Goal: Task Accomplishment & Management: Complete application form

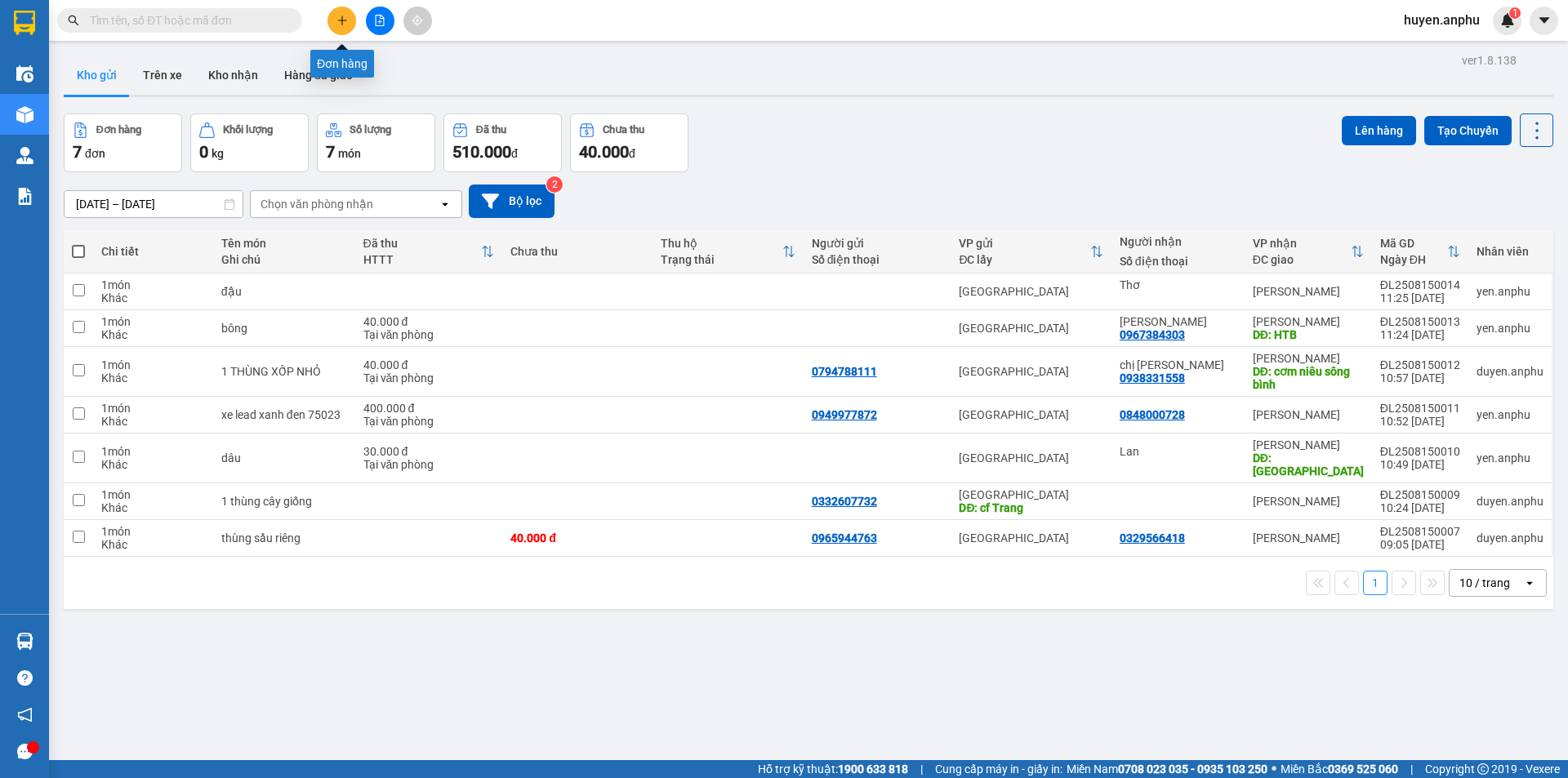
click at [347, 16] on icon "plus" at bounding box center [342, 20] width 11 height 11
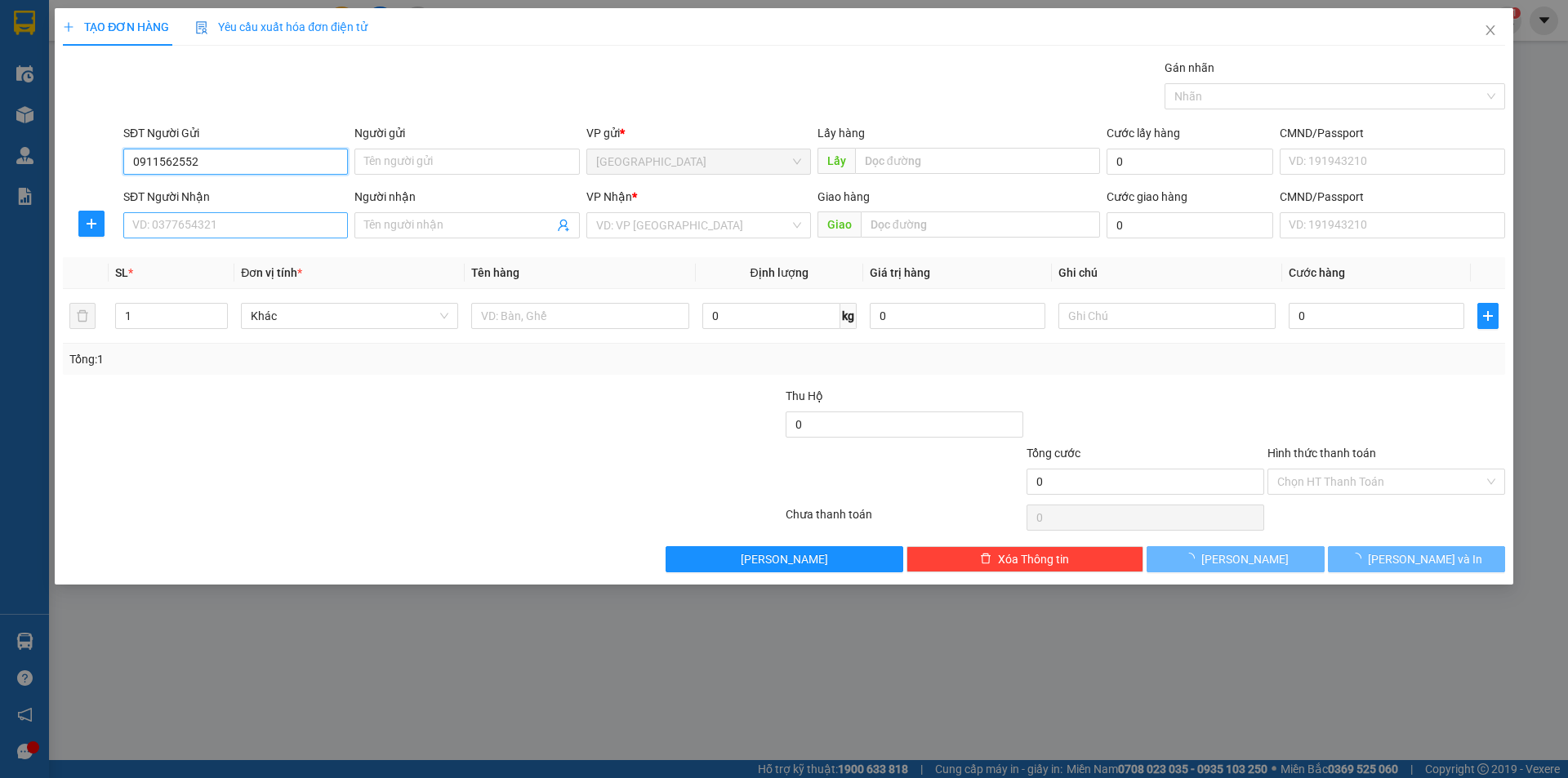
type input "0911562552"
click at [195, 225] on input "SĐT Người Nhận" at bounding box center [235, 226] width 225 height 26
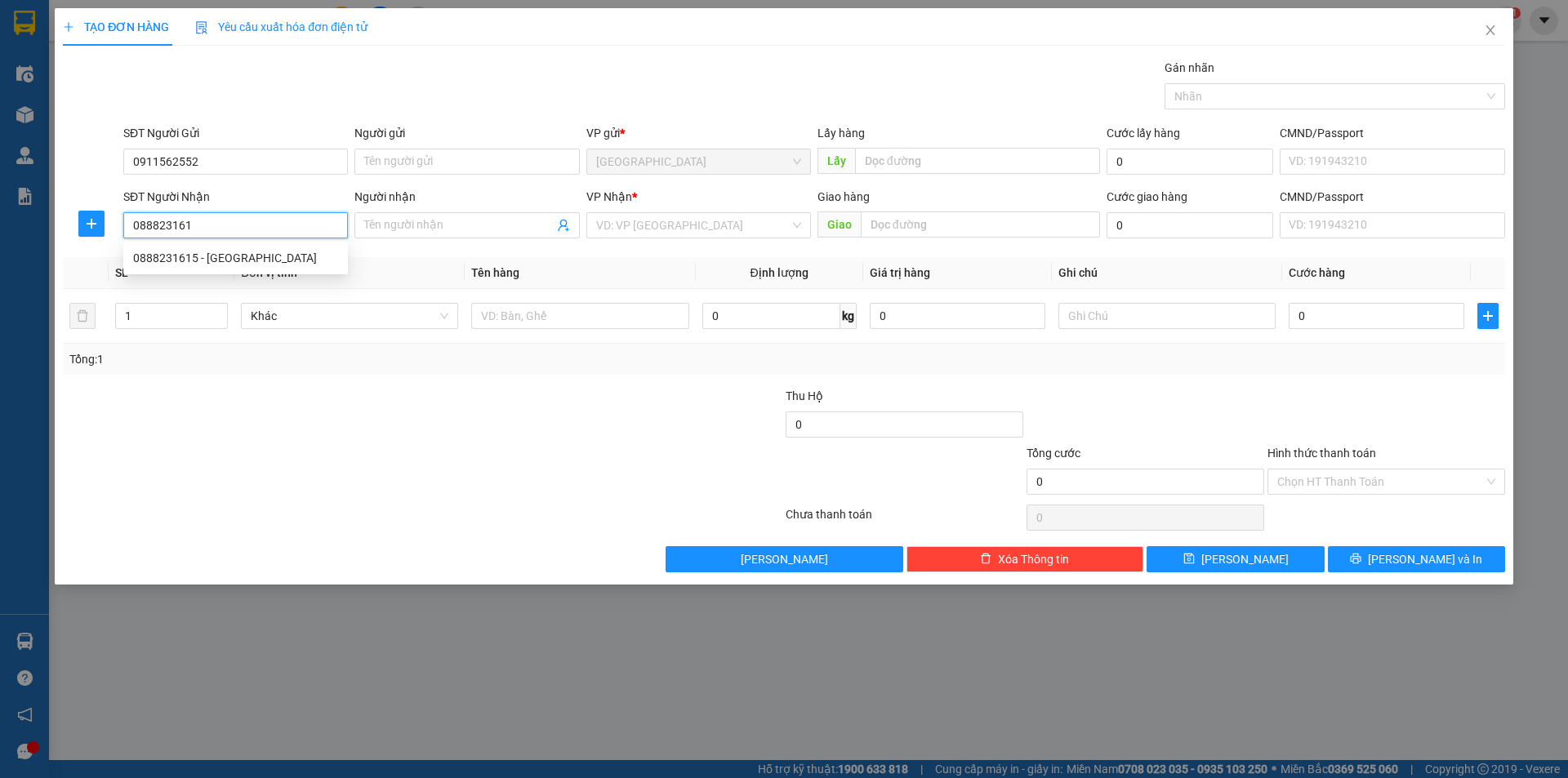
type input "0888231615"
click at [221, 249] on div "0888231615 - Nga" at bounding box center [235, 258] width 205 height 18
type input "Nga"
type input "30.000"
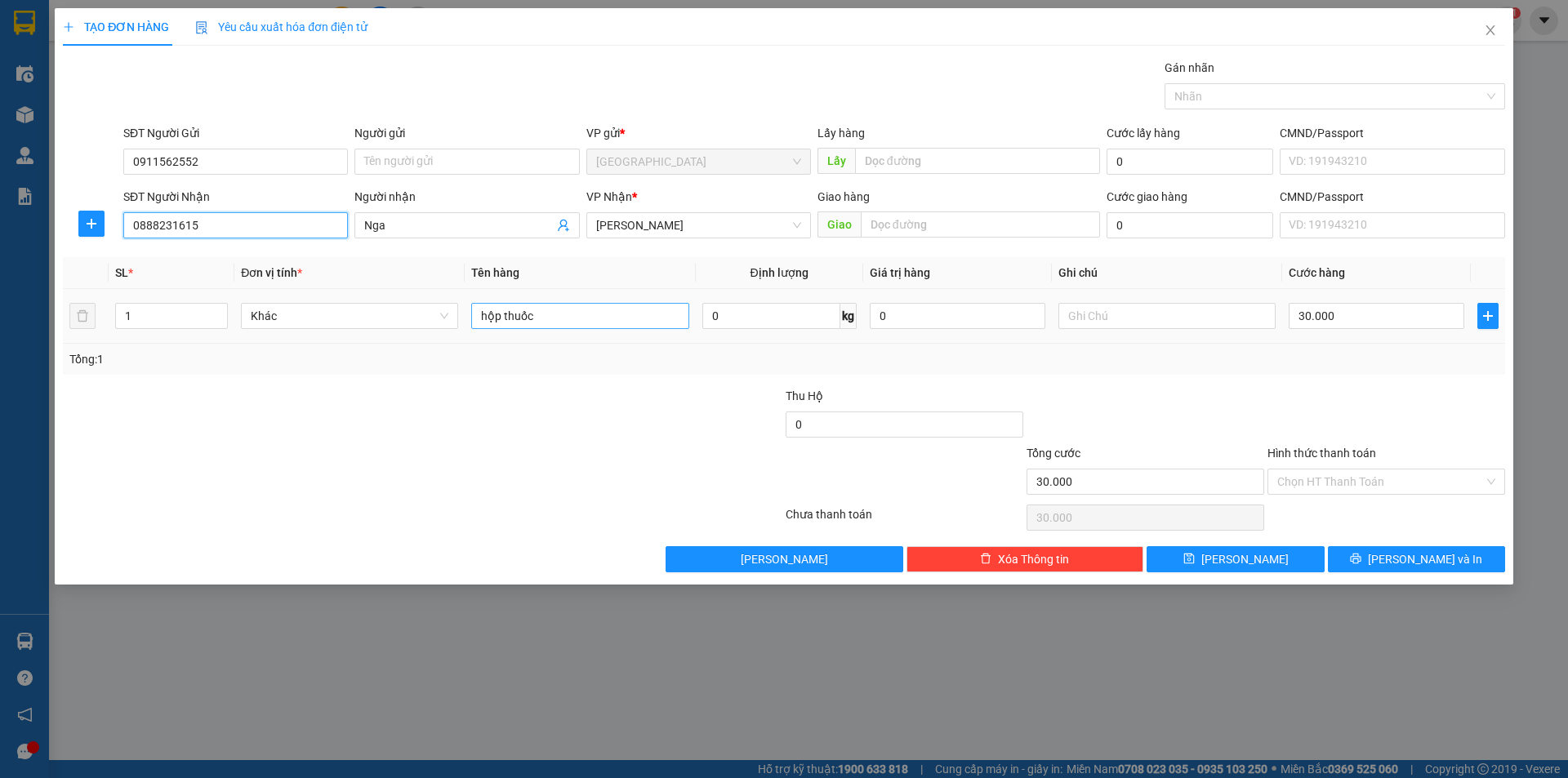
type input "0888231615"
drag, startPoint x: 551, startPoint y: 318, endPoint x: 473, endPoint y: 300, distance: 80.0
click at [412, 307] on tr "1 Khác hộp thuốc 0 kg 0 30.000" at bounding box center [783, 316] width 1442 height 55
type input "cà phê"
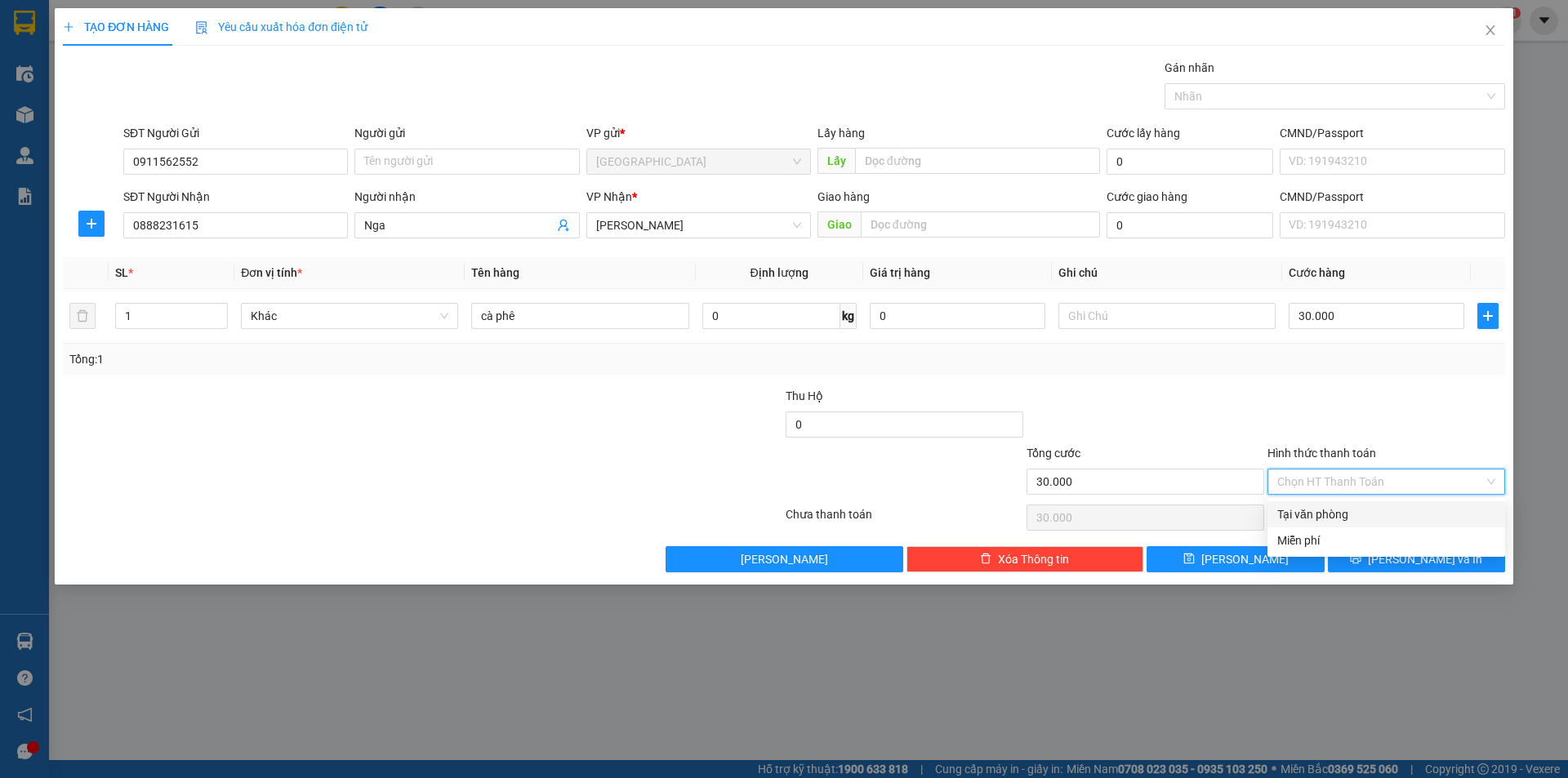
click at [1358, 476] on input "Hình thức thanh toán" at bounding box center [1380, 482] width 207 height 24
click at [1354, 510] on div "Tại văn phòng" at bounding box center [1386, 514] width 218 height 18
type input "0"
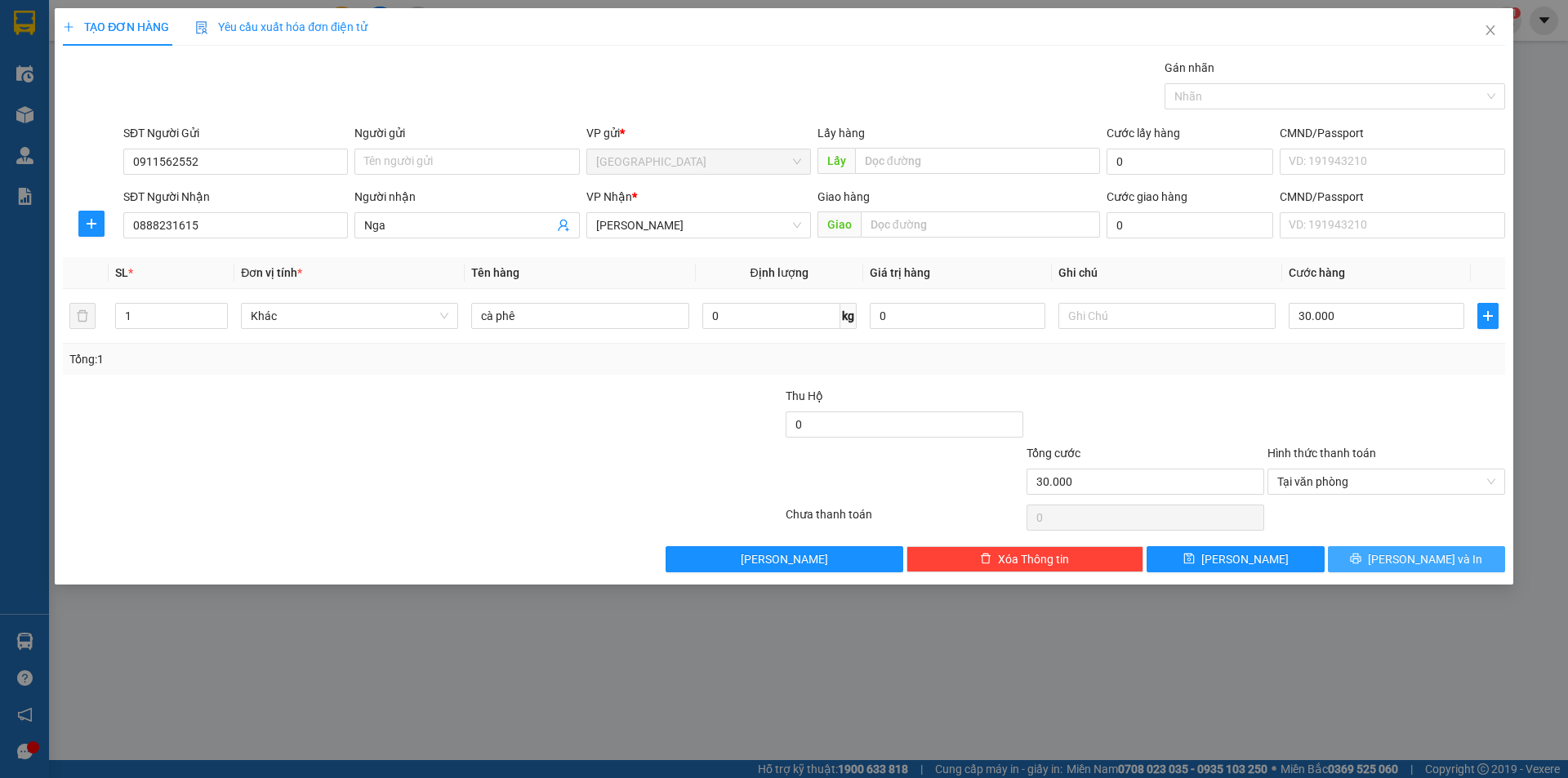
drag, startPoint x: 1406, startPoint y: 557, endPoint x: 1259, endPoint y: 396, distance: 218.0
click at [1403, 554] on span "Lưu và In" at bounding box center [1426, 559] width 115 height 18
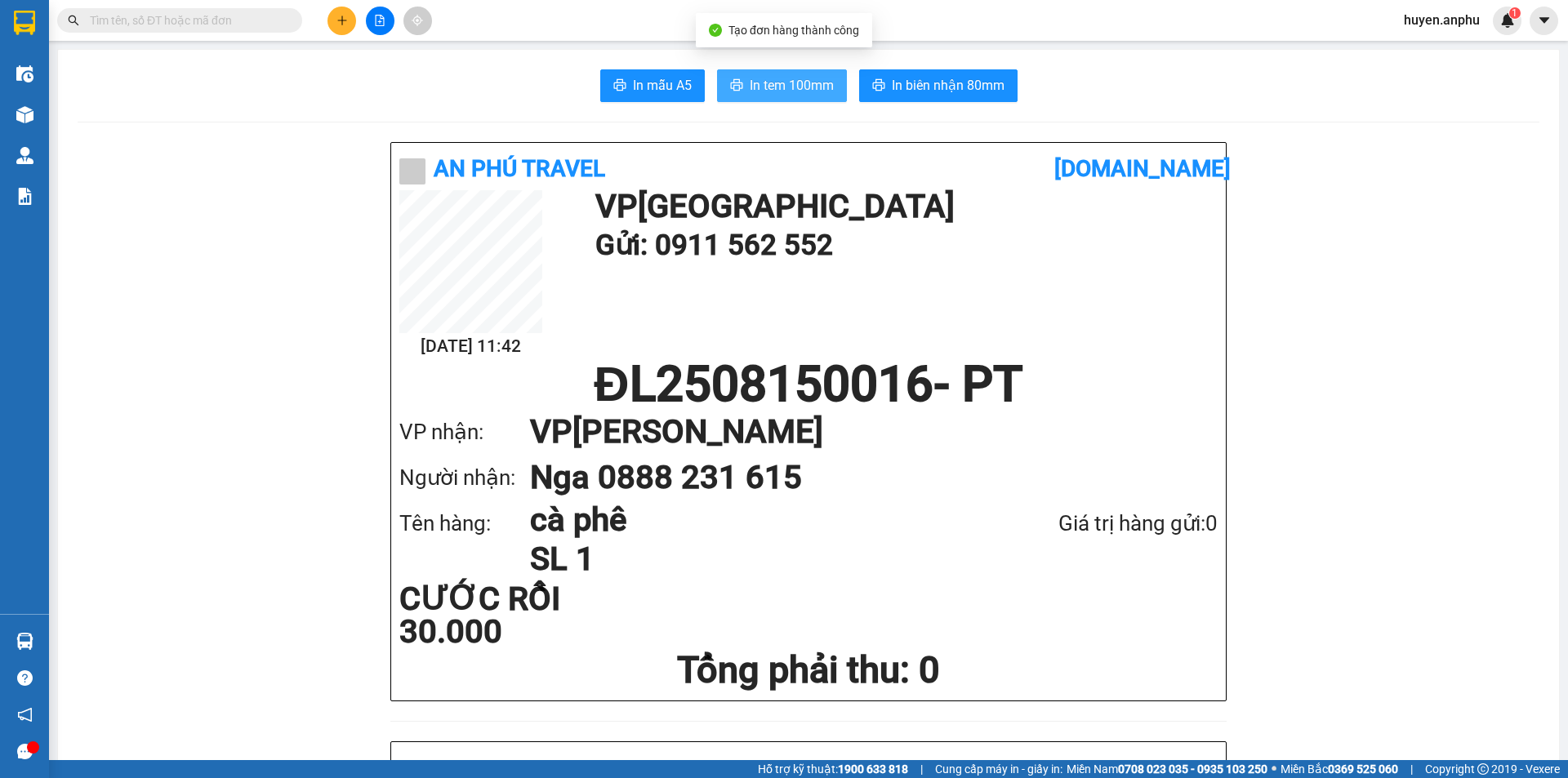
click at [797, 87] on span "In tem 100mm" at bounding box center [792, 86] width 84 height 21
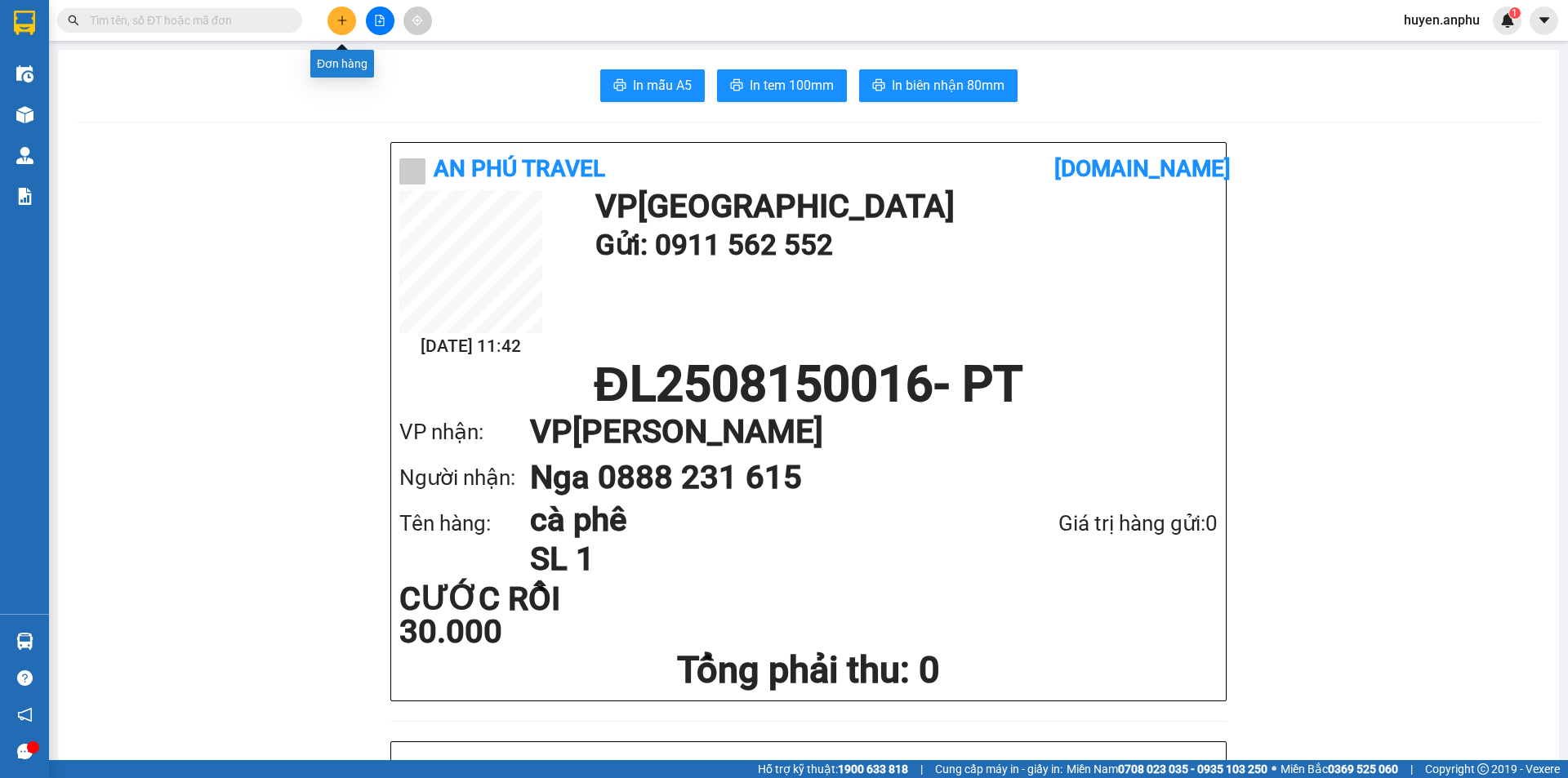
click at [349, 16] on button at bounding box center [341, 21] width 29 height 29
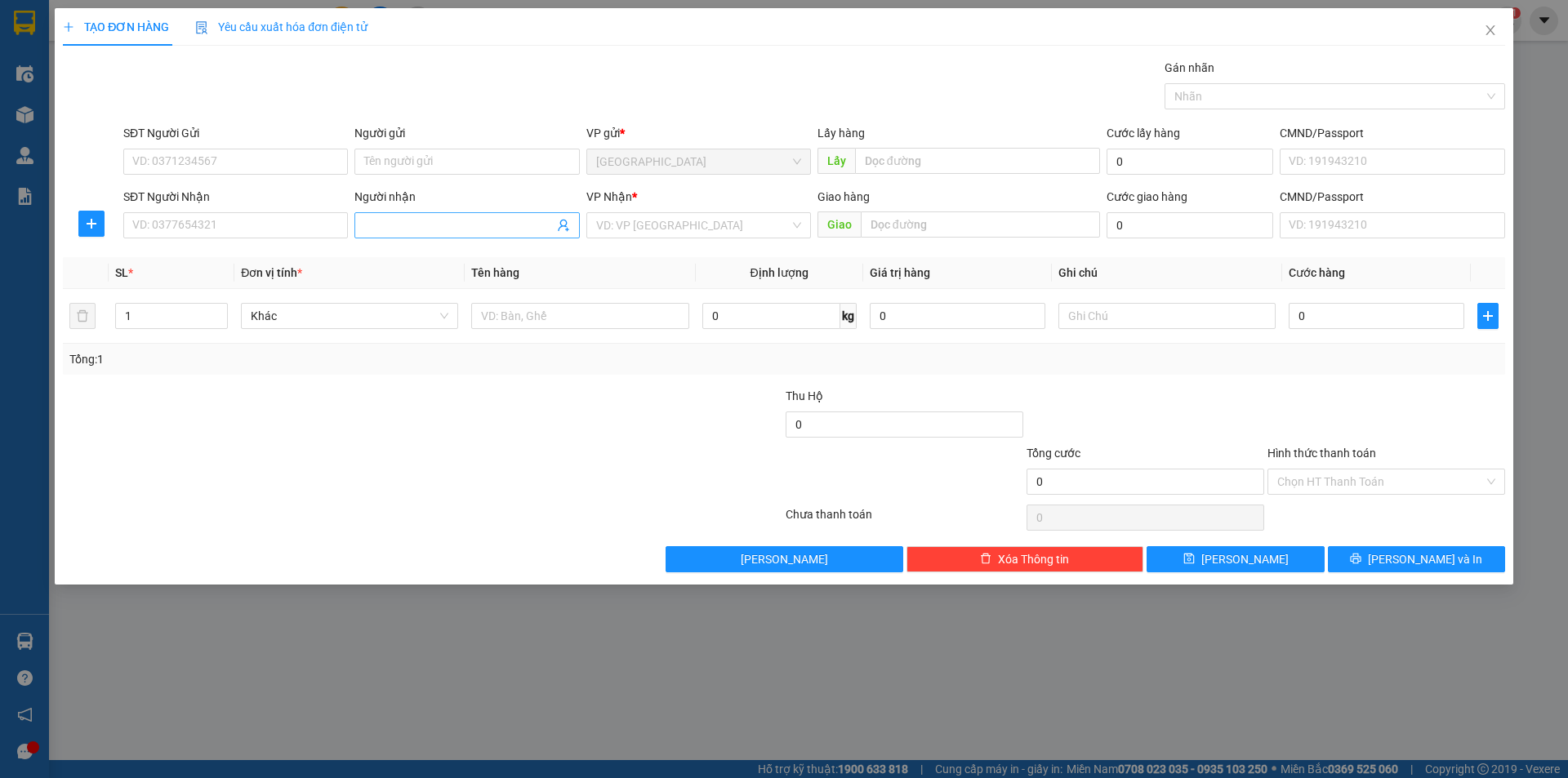
click at [399, 227] on input "Người nhận" at bounding box center [458, 225] width 188 height 18
type input "chú 3"
click at [672, 230] on input "search" at bounding box center [693, 226] width 194 height 24
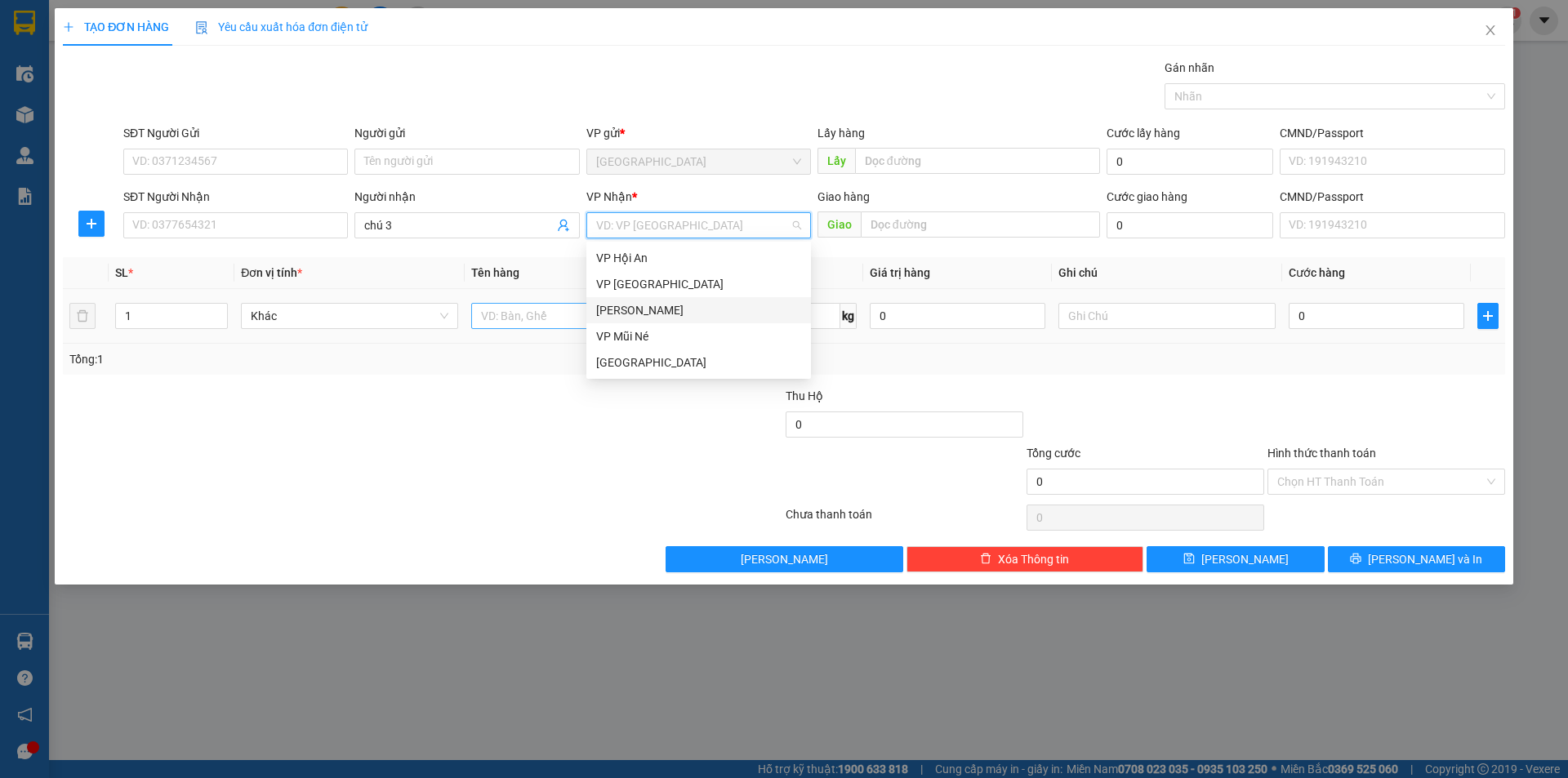
drag, startPoint x: 650, startPoint y: 310, endPoint x: 589, endPoint y: 310, distance: 61.0
click at [648, 310] on div "[PERSON_NAME]" at bounding box center [699, 310] width 205 height 18
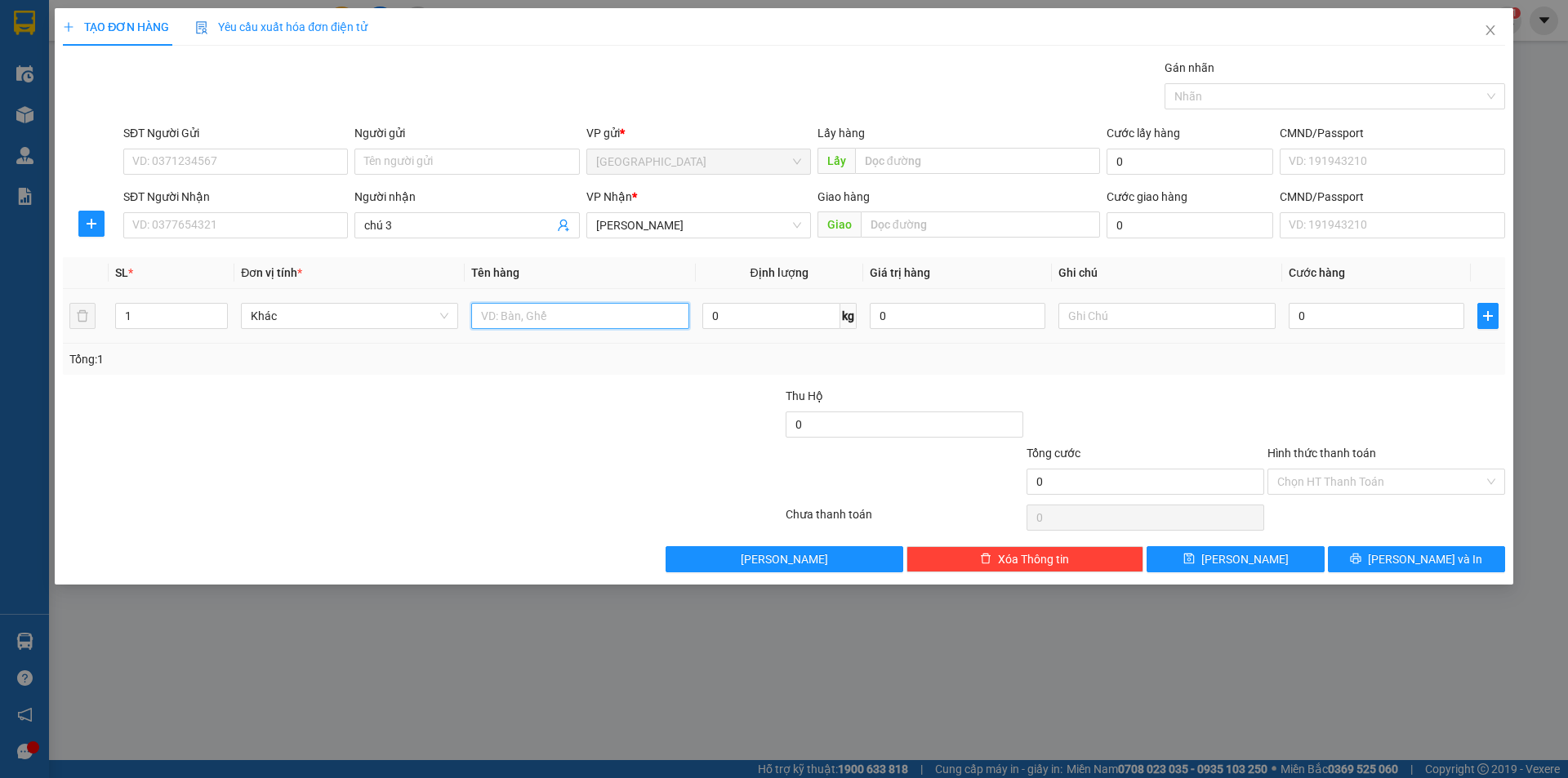
click at [527, 314] on input "text" at bounding box center [580, 316] width 217 height 26
type input "dâu"
type input "3"
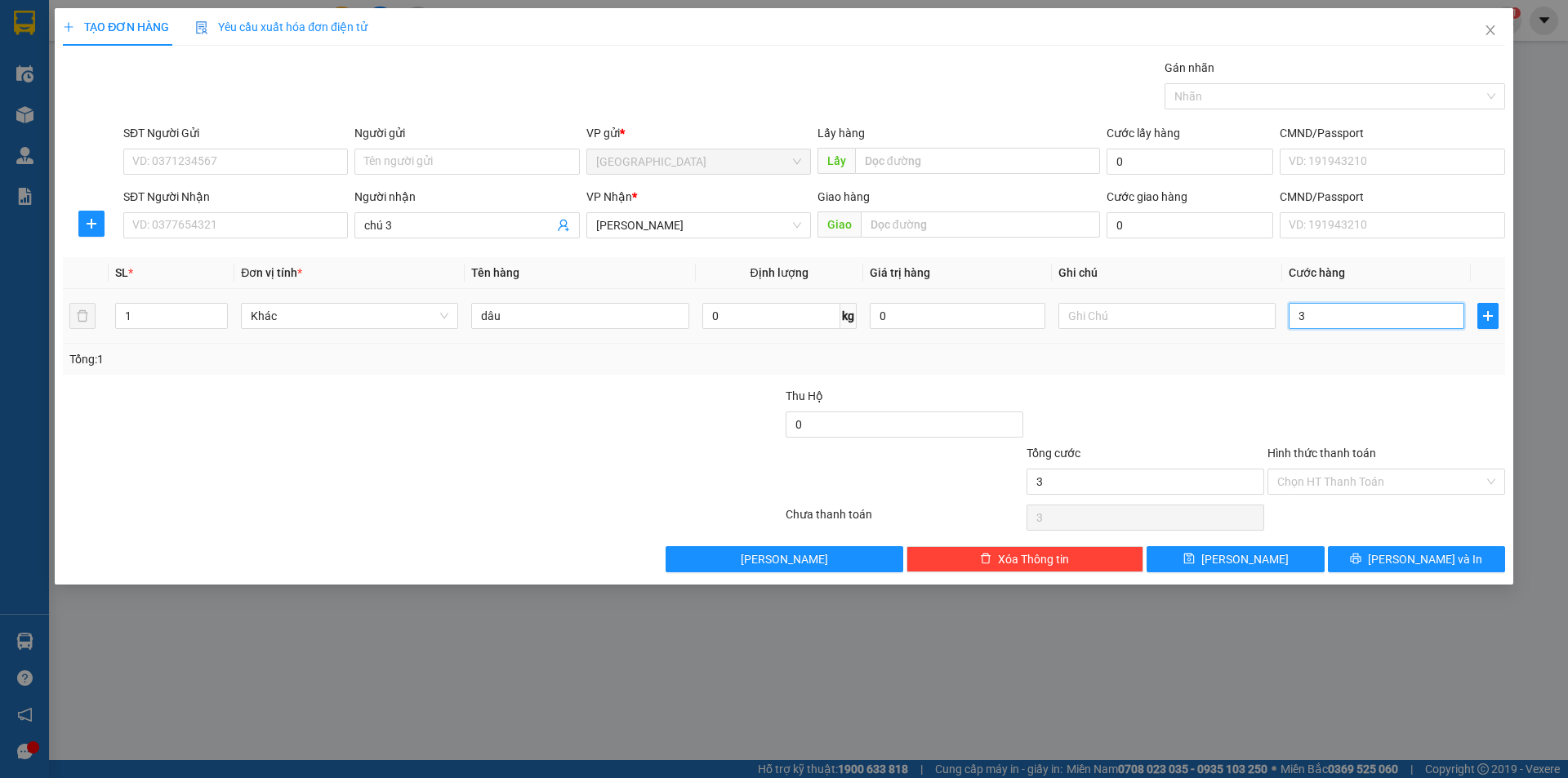
type input "30"
type input "30.000"
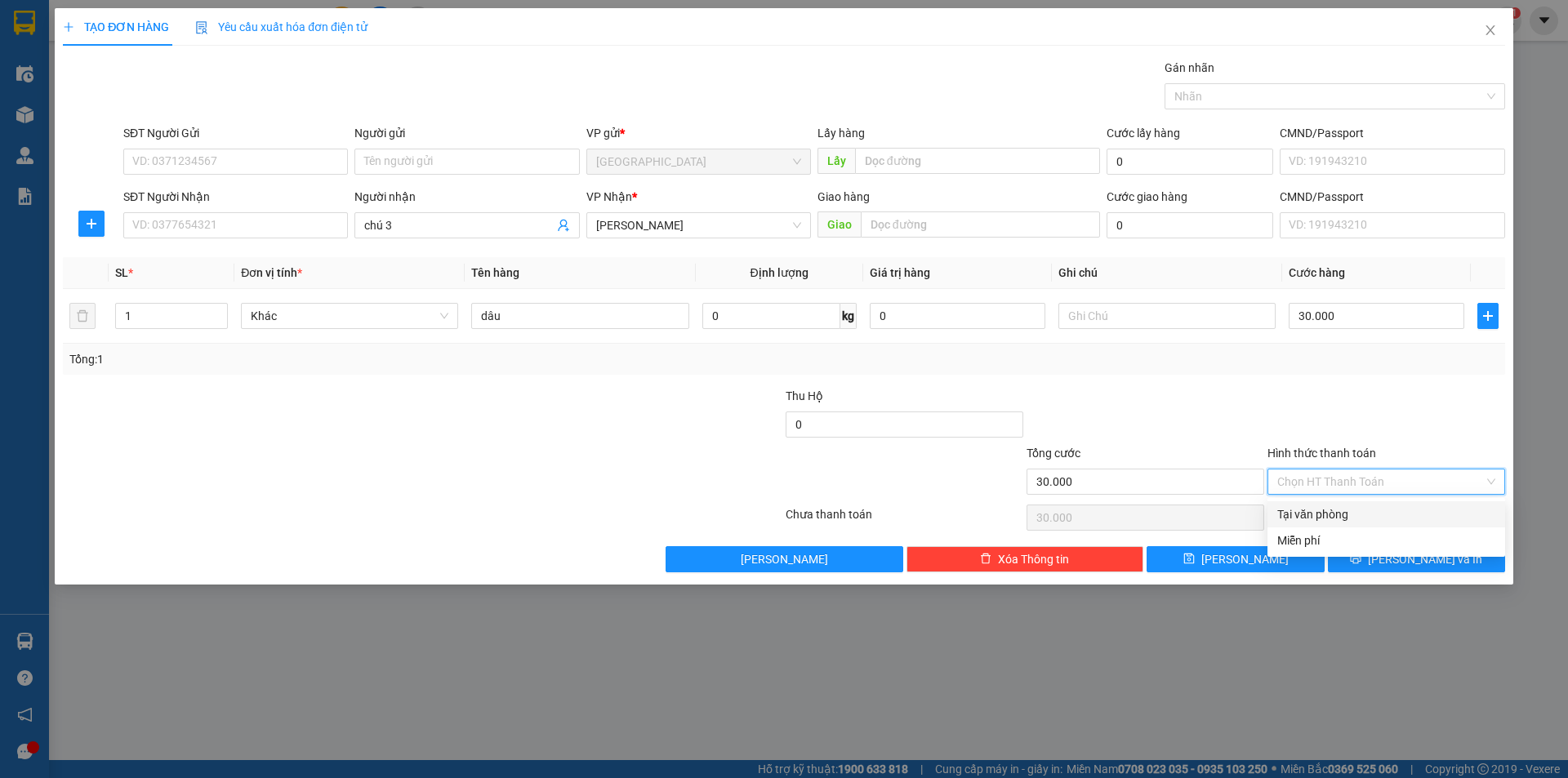
click at [1309, 480] on input "Hình thức thanh toán" at bounding box center [1380, 482] width 207 height 24
click at [1295, 505] on div "Tại văn phòng" at bounding box center [1386, 514] width 218 height 18
type input "0"
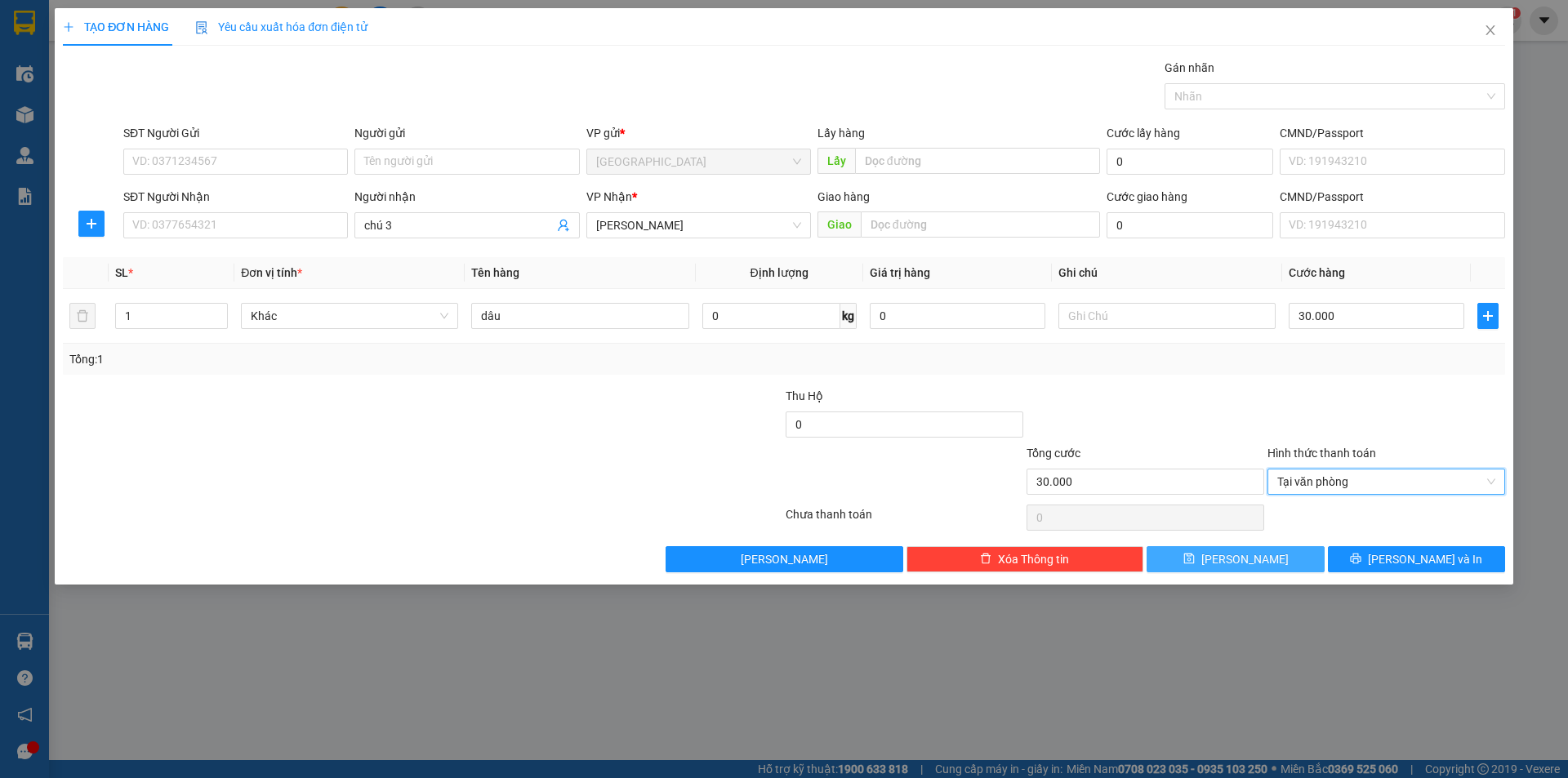
click at [1239, 567] on span "Lưu" at bounding box center [1245, 559] width 88 height 18
type input "0"
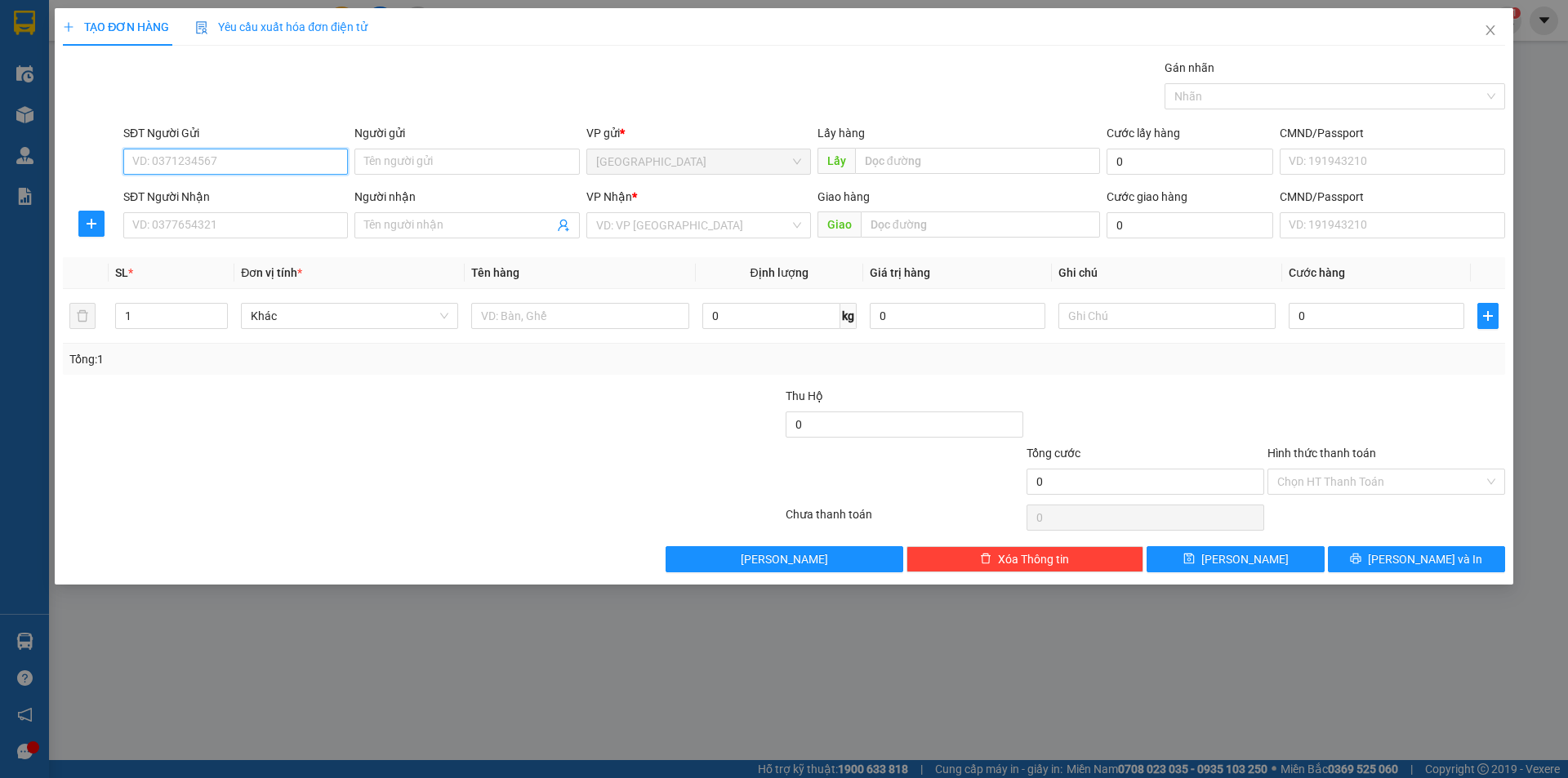
drag, startPoint x: 230, startPoint y: 156, endPoint x: 241, endPoint y: 155, distance: 11.0
click at [231, 156] on input "SĐT Người Gửi" at bounding box center [235, 162] width 225 height 26
type input "0903135986"
drag, startPoint x: 310, startPoint y: 227, endPoint x: 331, endPoint y: 223, distance: 21.4
click at [310, 223] on input "SĐT Người Nhận" at bounding box center [235, 226] width 225 height 26
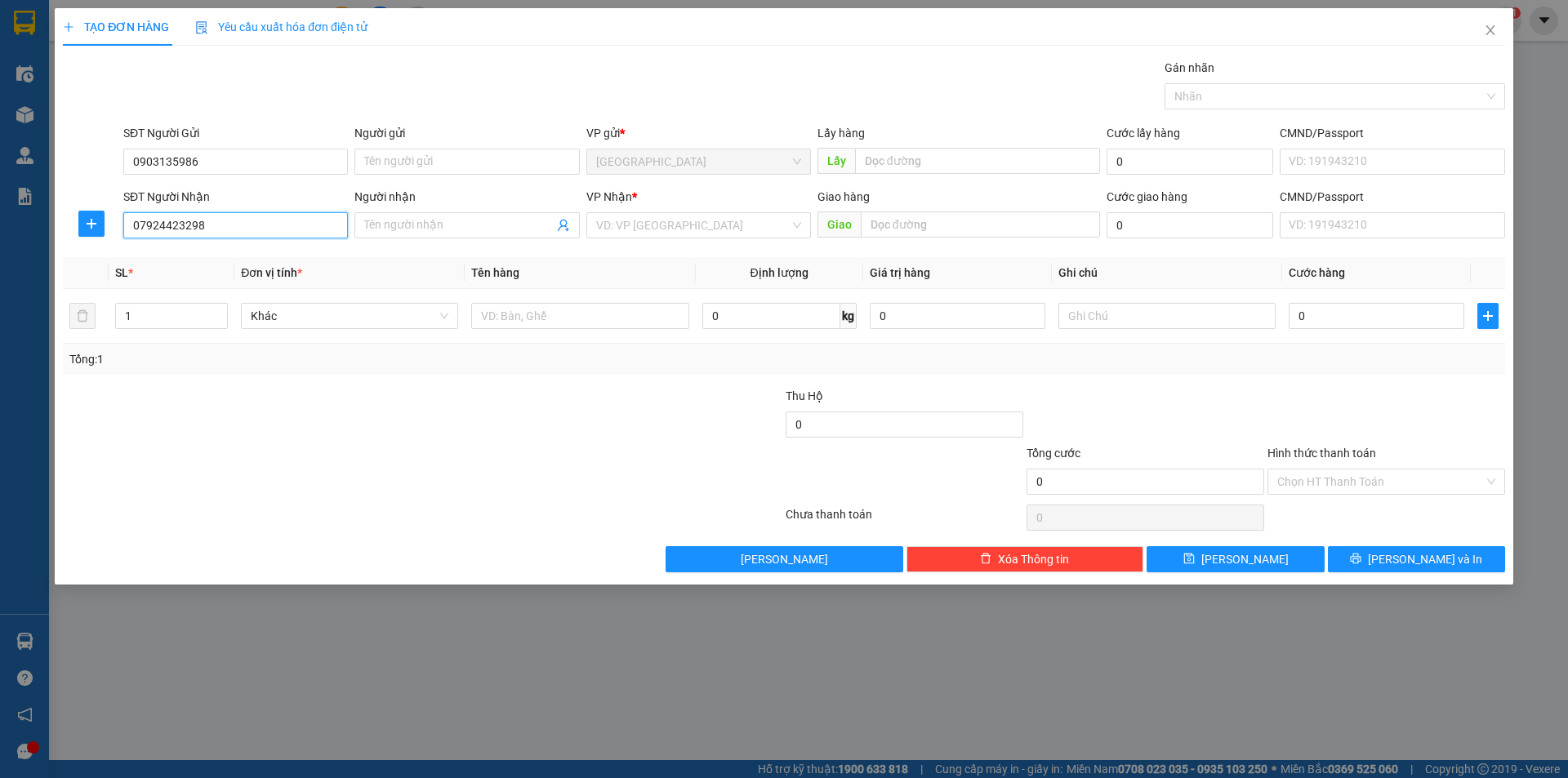
click at [172, 221] on input "07924423298" at bounding box center [235, 226] width 225 height 26
type input "0792423298"
click at [671, 230] on input "search" at bounding box center [693, 226] width 194 height 24
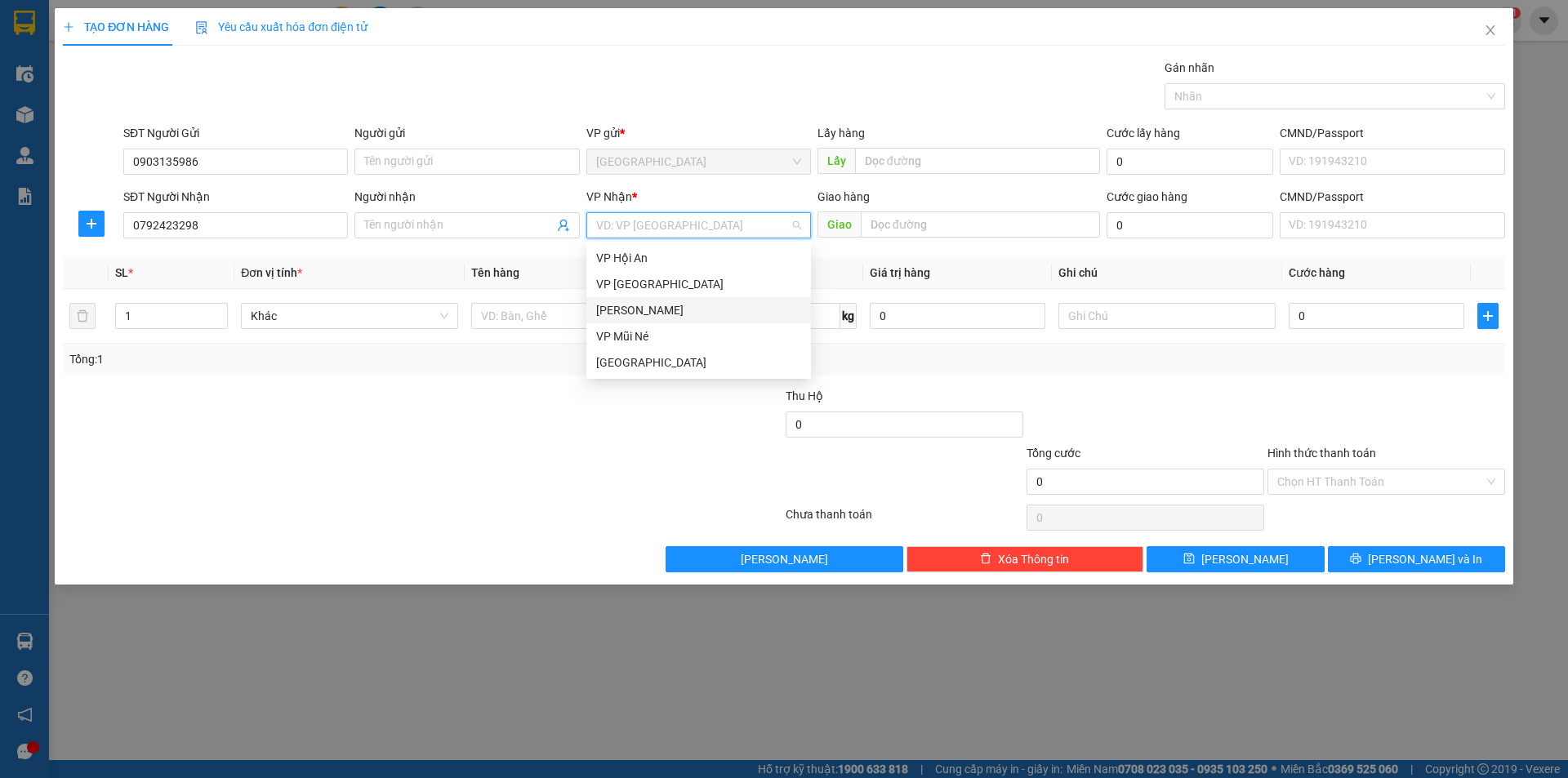
click at [626, 307] on div "[PERSON_NAME]" at bounding box center [699, 310] width 205 height 18
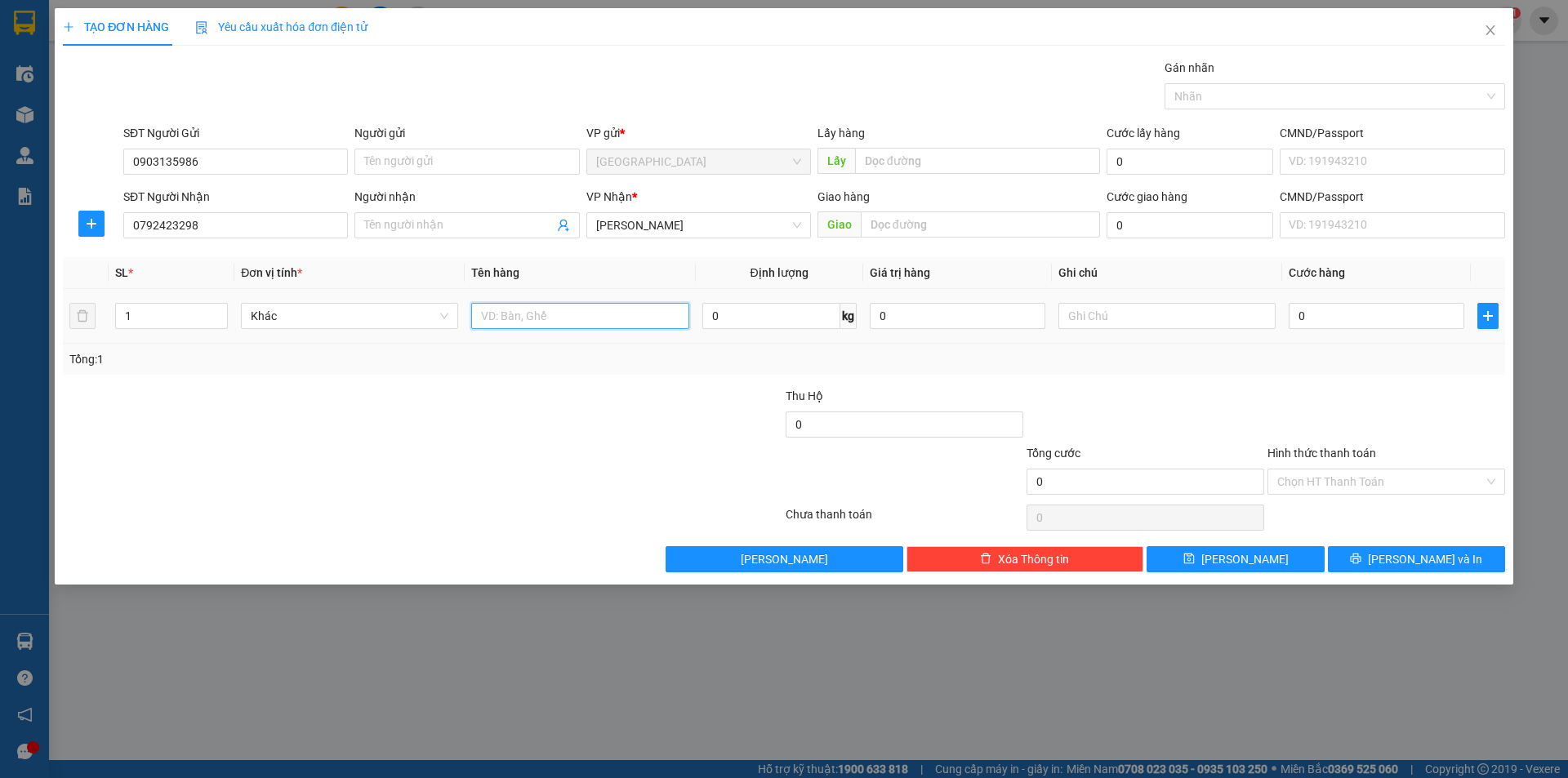
drag, startPoint x: 530, startPoint y: 320, endPoint x: 537, endPoint y: 316, distance: 8.1
click at [526, 316] on input "text" at bounding box center [580, 316] width 217 height 26
type input "hồng treo gió"
type input "3"
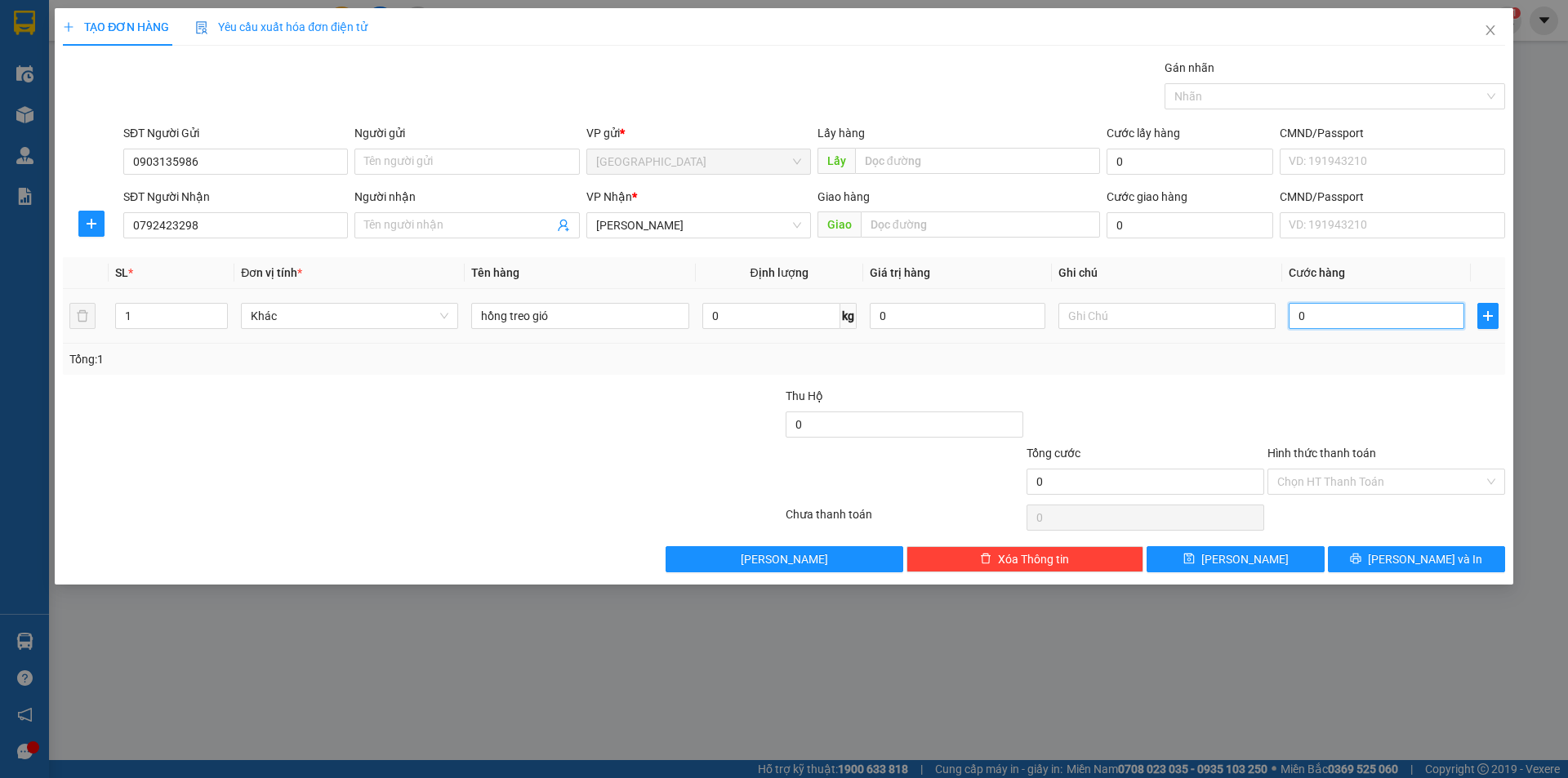
type input "3"
type input "30"
type input "30.000"
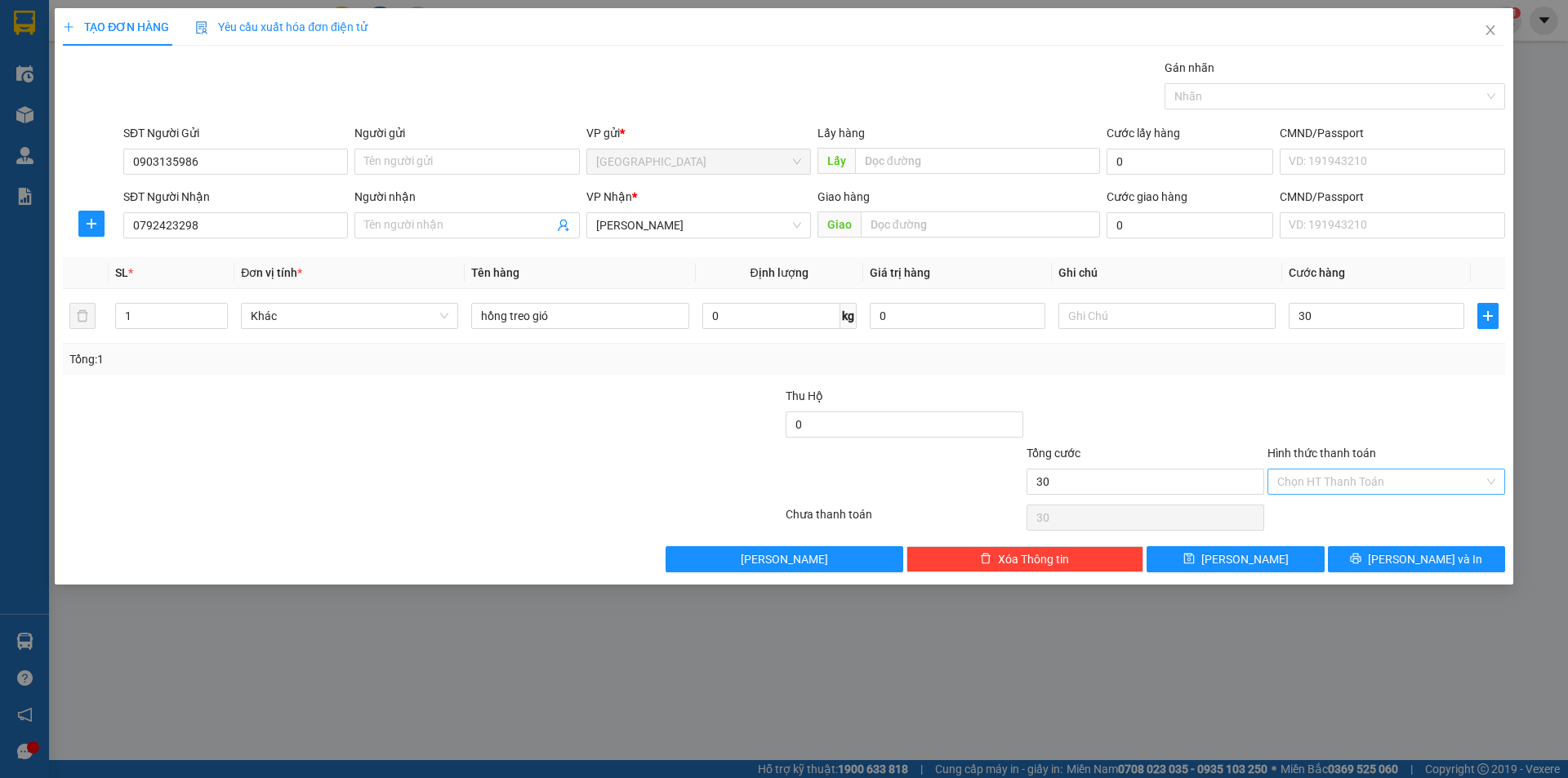
type input "30.000"
click at [1354, 471] on input "Hình thức thanh toán" at bounding box center [1380, 482] width 207 height 24
drag, startPoint x: 1360, startPoint y: 518, endPoint x: 1406, endPoint y: 542, distance: 51.9
click at [1361, 518] on div "Tại văn phòng" at bounding box center [1386, 514] width 218 height 18
type input "0"
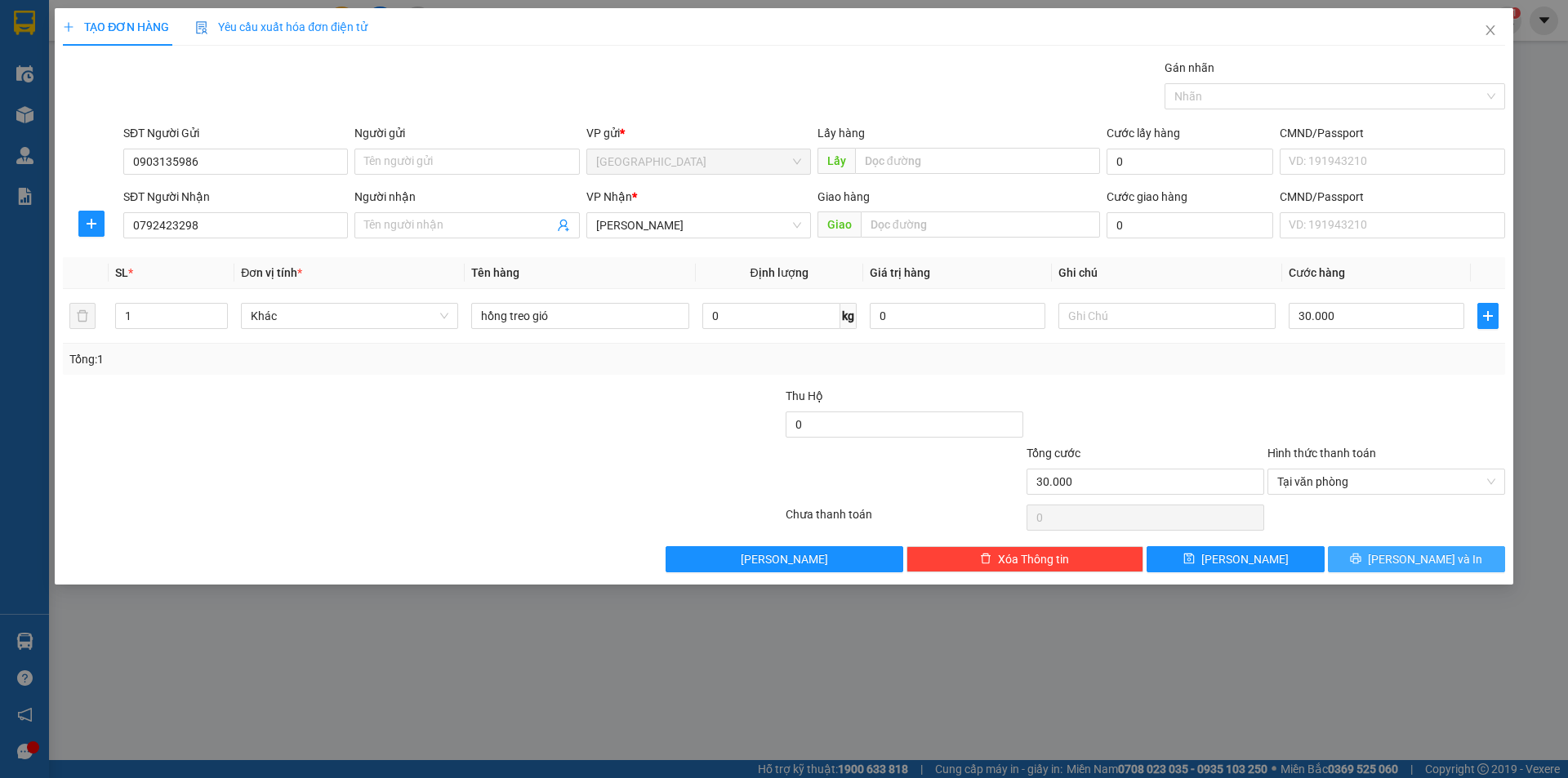
drag, startPoint x: 1413, startPoint y: 558, endPoint x: 1387, endPoint y: 549, distance: 27.5
click at [1412, 557] on span "Lưu và In" at bounding box center [1426, 559] width 115 height 18
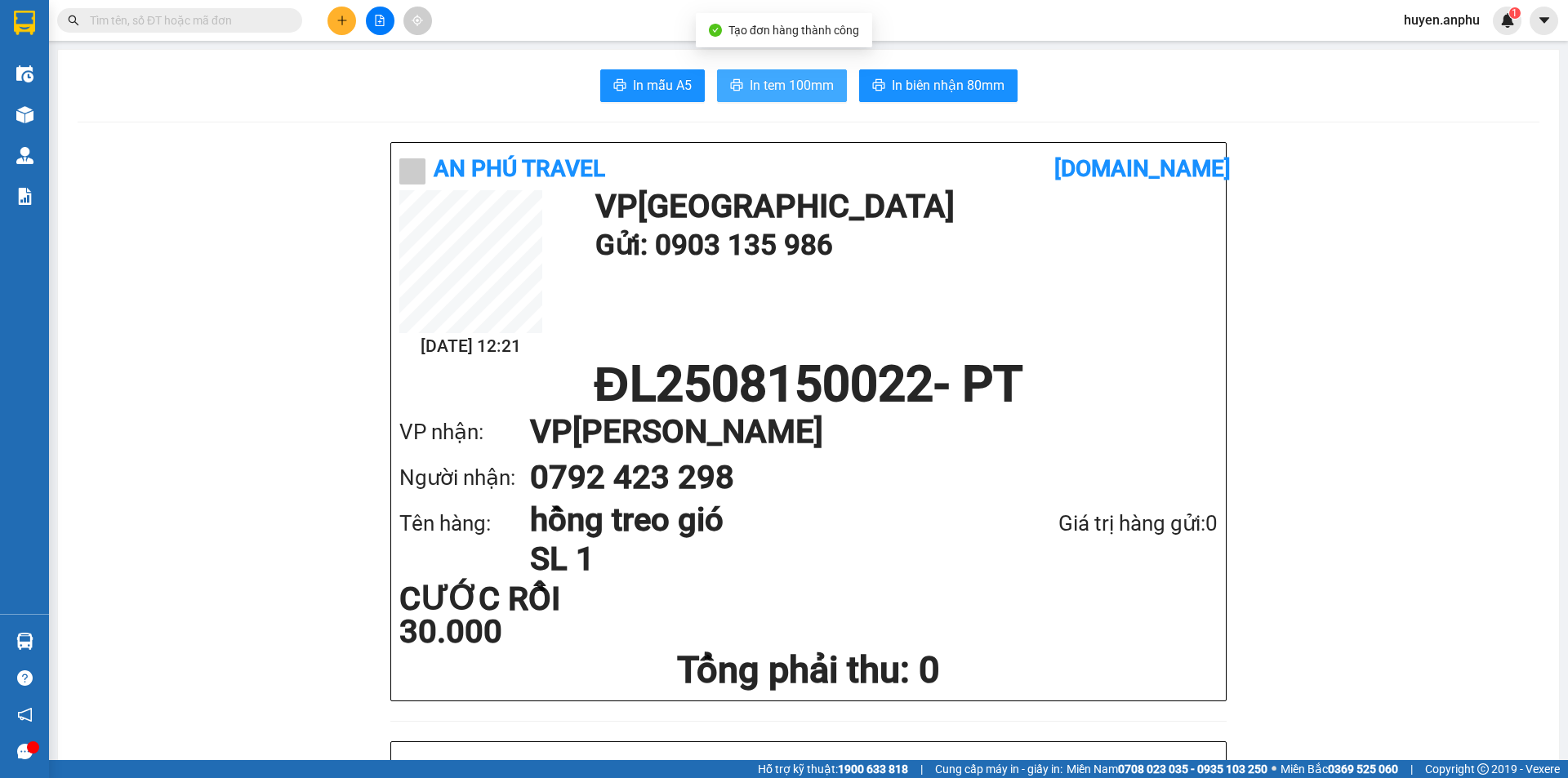
click at [799, 93] on span "In tem 100mm" at bounding box center [792, 86] width 84 height 21
click at [827, 83] on span "In tem 100mm" at bounding box center [792, 86] width 84 height 21
